Goal: Navigation & Orientation: Find specific page/section

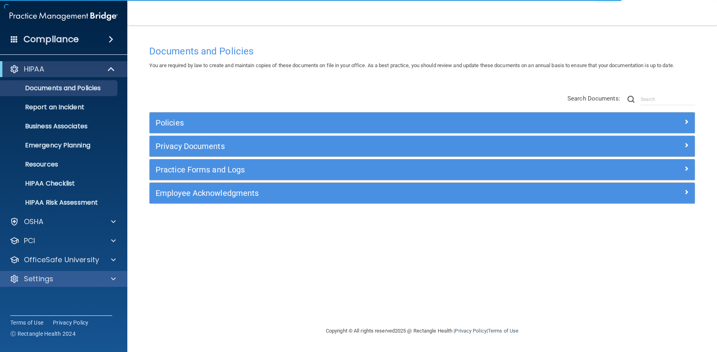
click at [70, 273] on div "Settings" at bounding box center [64, 279] width 128 height 16
click at [105, 277] on div at bounding box center [112, 279] width 20 height 10
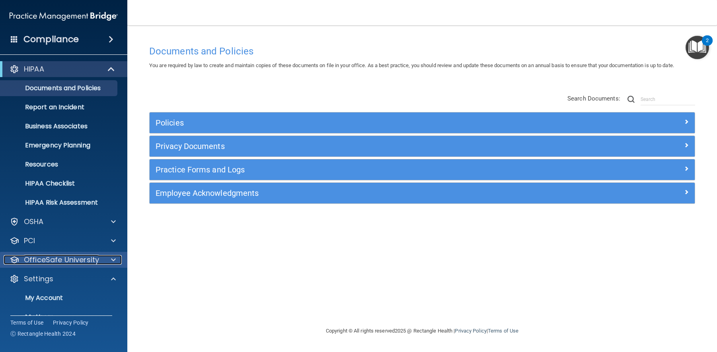
click at [112, 262] on span at bounding box center [113, 260] width 5 height 10
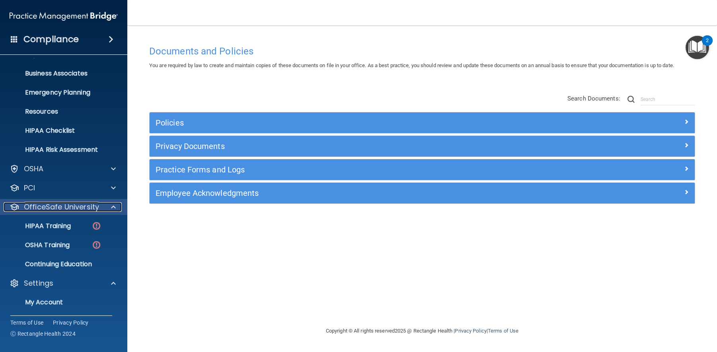
scroll to position [55, 0]
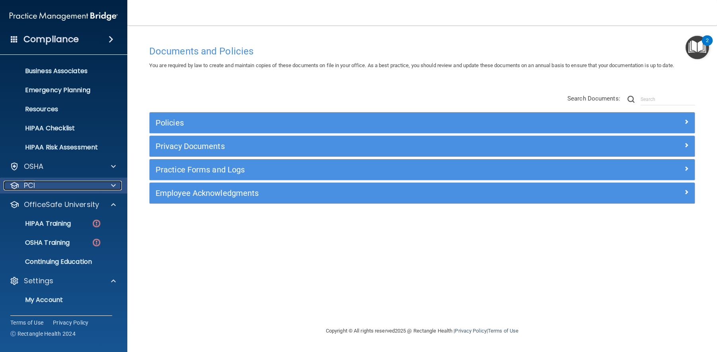
click at [108, 186] on div at bounding box center [112, 186] width 20 height 10
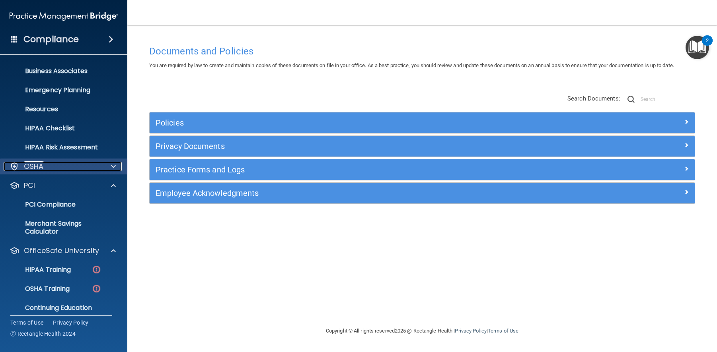
click at [116, 164] on div at bounding box center [112, 167] width 20 height 10
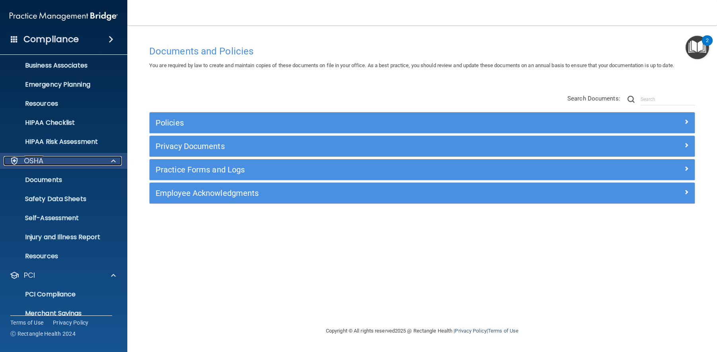
scroll to position [56, 0]
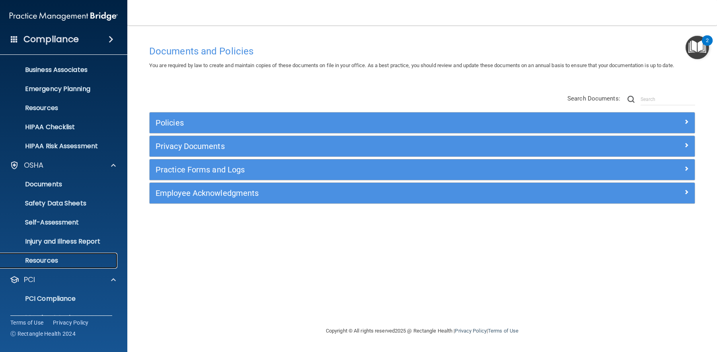
click at [70, 257] on p "Resources" at bounding box center [59, 261] width 109 height 8
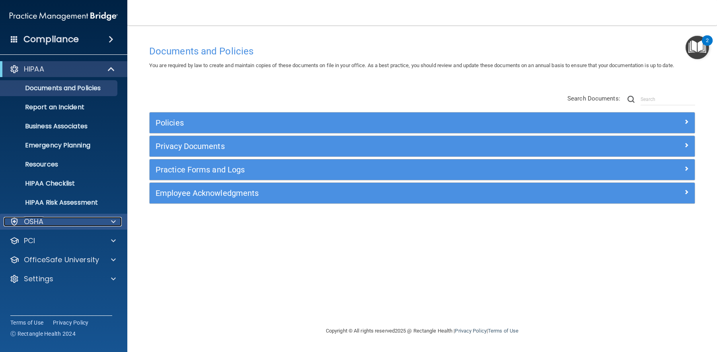
click at [113, 221] on span at bounding box center [113, 222] width 5 height 10
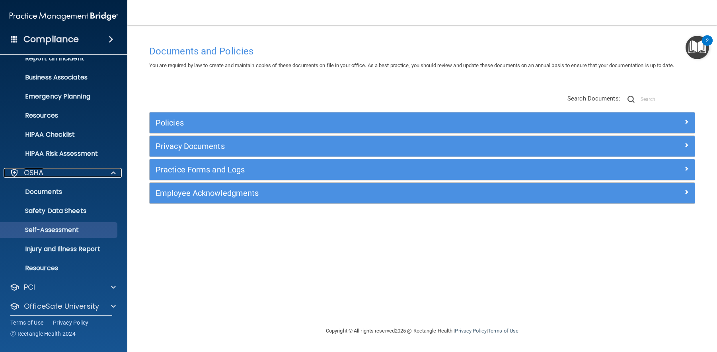
scroll to position [49, 0]
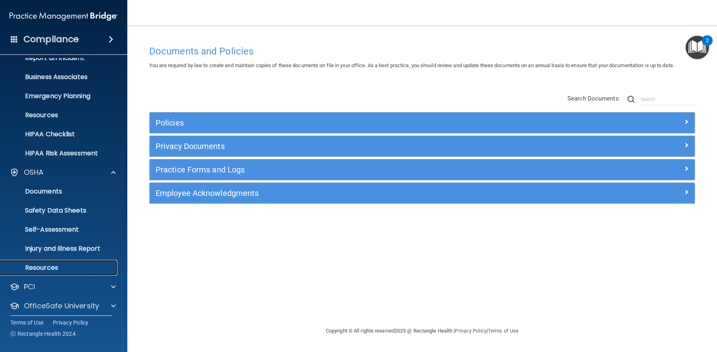
click at [66, 269] on p "Resources" at bounding box center [59, 268] width 109 height 8
